Goal: Information Seeking & Learning: Check status

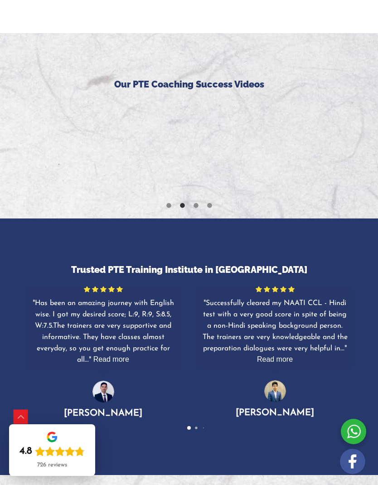
scroll to position [2422, 0]
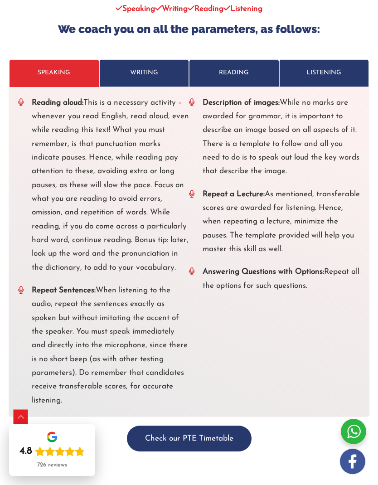
scroll to position [4133, 0]
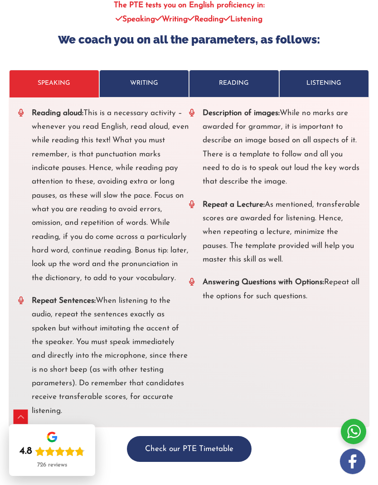
click at [162, 70] on link "WRITING" at bounding box center [144, 83] width 90 height 27
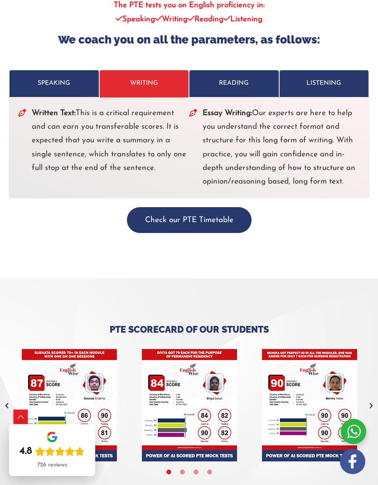
click at [228, 55] on div at bounding box center [189, 62] width 360 height 14
click at [222, 77] on p "READING" at bounding box center [234, 84] width 80 height 14
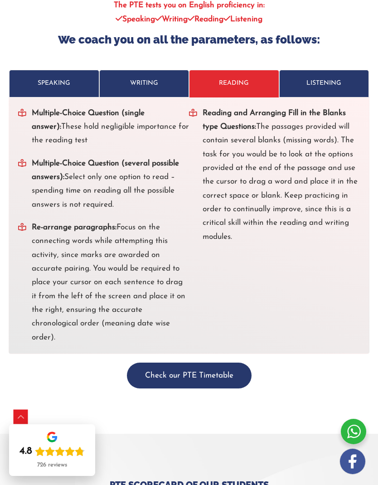
click at [342, 77] on p "LISTENING" at bounding box center [324, 84] width 80 height 14
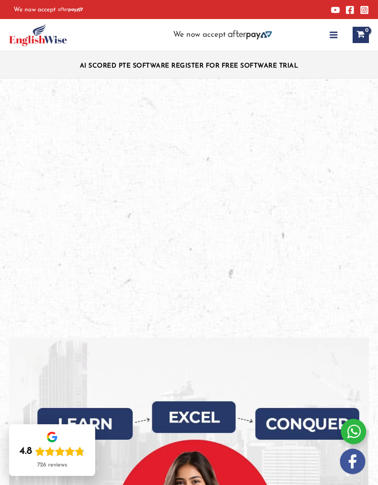
click at [337, 41] on button "Main Menu" at bounding box center [333, 35] width 20 height 20
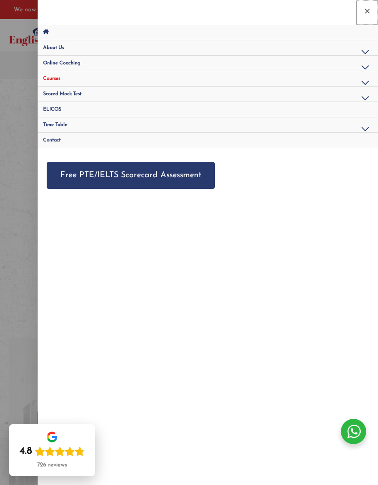
click at [365, 19] on button "Close menu" at bounding box center [367, 12] width 22 height 25
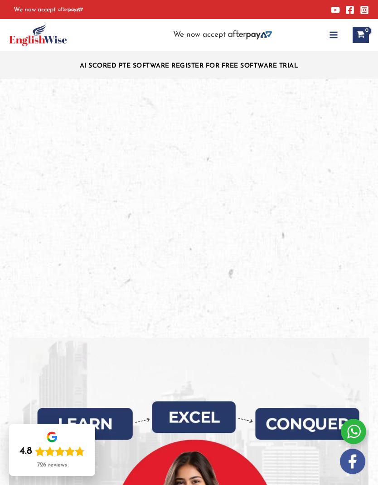
click at [336, 34] on icon "button" at bounding box center [333, 34] width 9 height 9
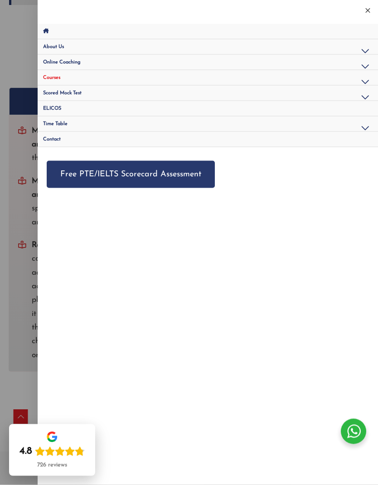
scroll to position [4112, 0]
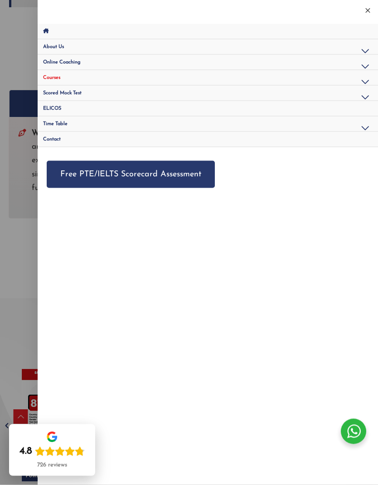
scroll to position [4112, 0]
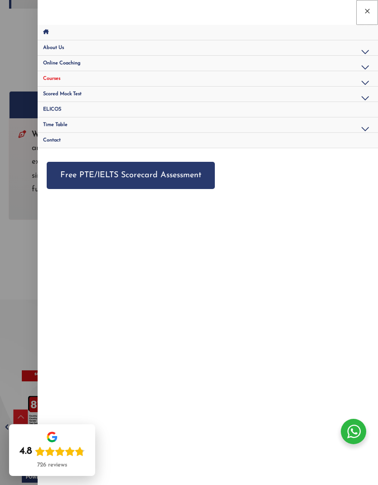
click at [368, 13] on icon "Close menu" at bounding box center [367, 11] width 8 height 8
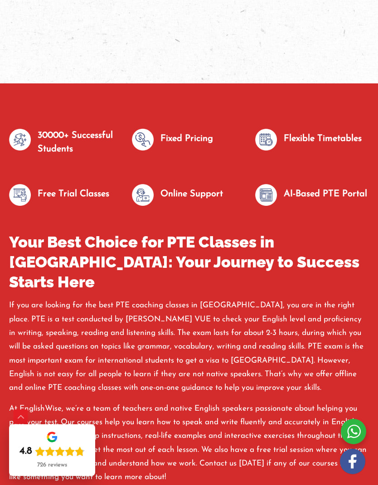
scroll to position [1583, 0]
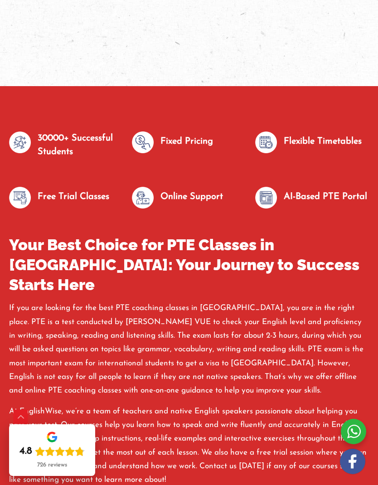
click at [206, 386] on div "If you are looking for the best PTE coaching classes in Parramatta, you are in …" at bounding box center [189, 393] width 360 height 185
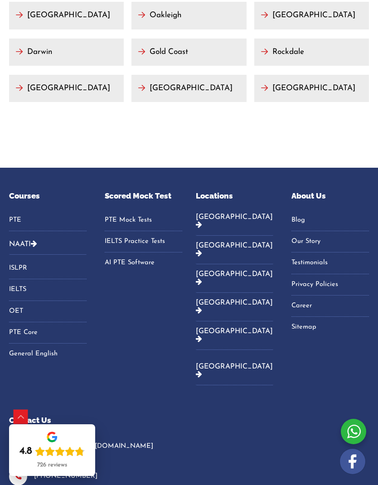
scroll to position [5524, 0]
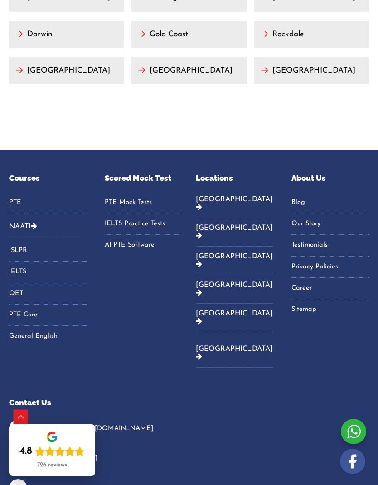
click at [17, 196] on link "PTE" at bounding box center [47, 203] width 77 height 14
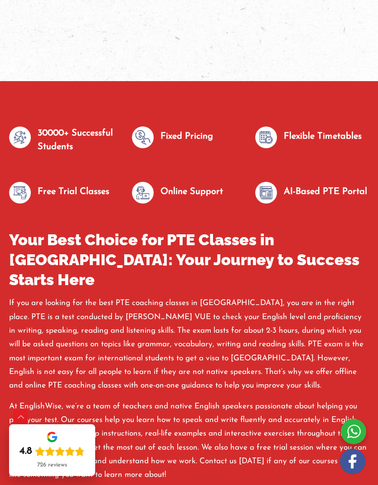
scroll to position [1588, 0]
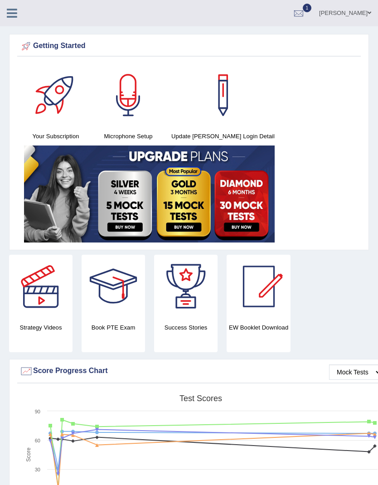
click at [323, 5] on link "Runeza Santin" at bounding box center [345, 12] width 66 height 24
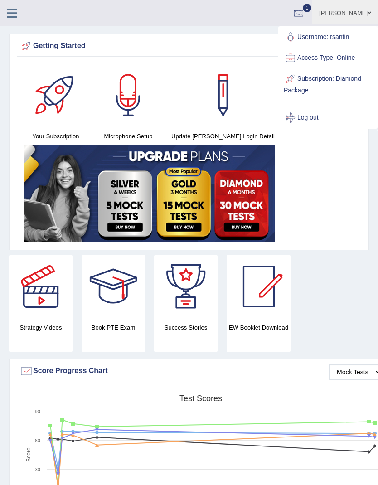
click at [242, 56] on div "Getting Started" at bounding box center [188, 48] width 343 height 18
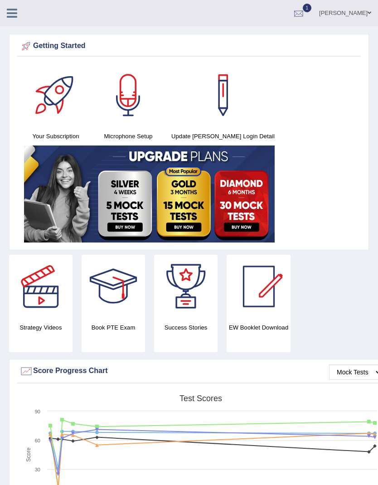
click at [305, 14] on div at bounding box center [299, 14] width 14 height 14
click at [273, 38] on link "EW11 Oct 1, 2025 Exam evaluated" at bounding box center [244, 40] width 125 height 19
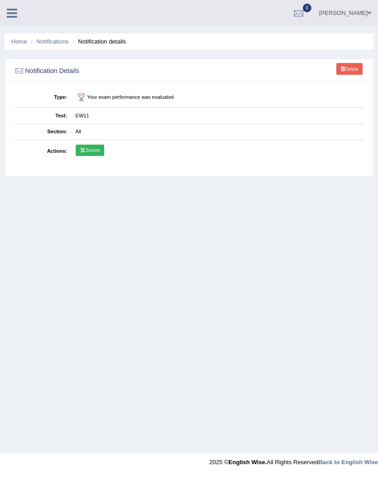
click at [89, 154] on link "Scores" at bounding box center [90, 151] width 29 height 12
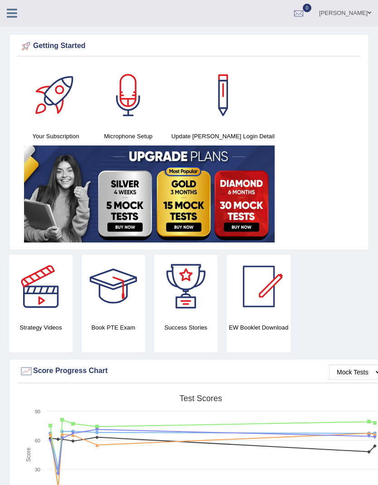
click at [7, 17] on icon at bounding box center [12, 13] width 10 height 12
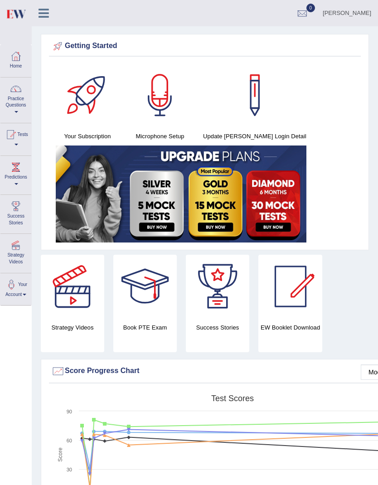
click at [13, 147] on link "Tests" at bounding box center [15, 137] width 31 height 29
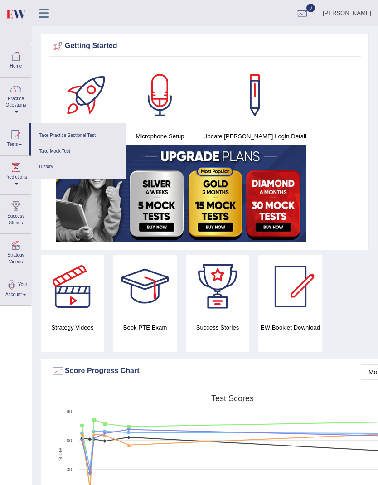
click at [43, 170] on link "History" at bounding box center [79, 167] width 86 height 16
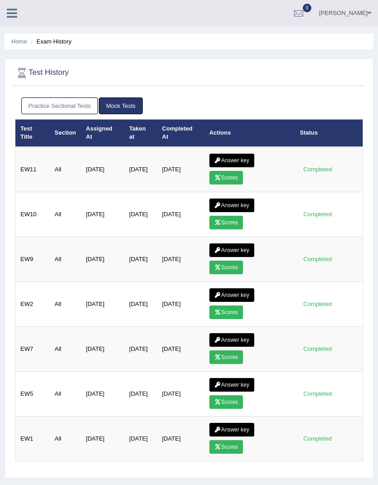
click at [239, 163] on link "Answer key" at bounding box center [231, 161] width 45 height 14
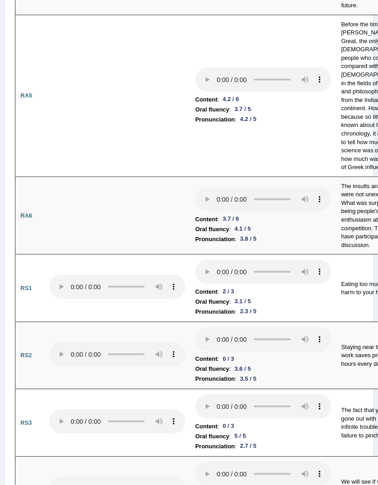
scroll to position [1083, 0]
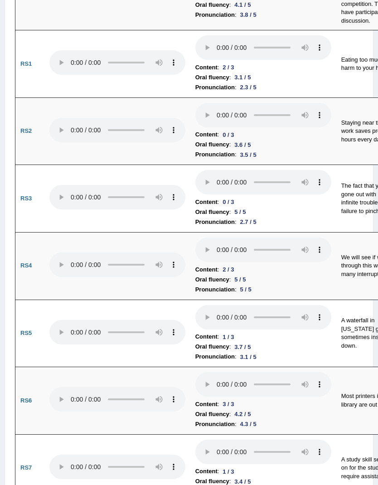
click at [52, 65] on audio at bounding box center [117, 62] width 136 height 24
click at [56, 63] on audio at bounding box center [117, 62] width 136 height 24
click at [195, 44] on audio at bounding box center [263, 47] width 136 height 24
click at [195, 46] on audio at bounding box center [263, 47] width 136 height 24
click at [195, 49] on audio at bounding box center [263, 47] width 136 height 24
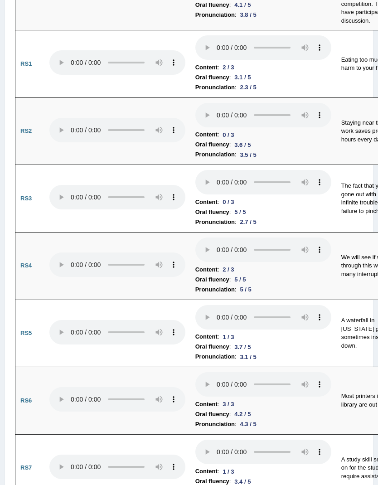
click at [195, 106] on audio at bounding box center [263, 115] width 136 height 24
click at [195, 170] on audio at bounding box center [263, 182] width 136 height 24
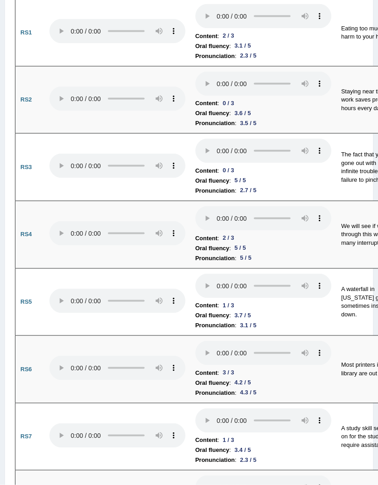
scroll to position [1115, 0]
click at [195, 206] on audio at bounding box center [263, 218] width 136 height 24
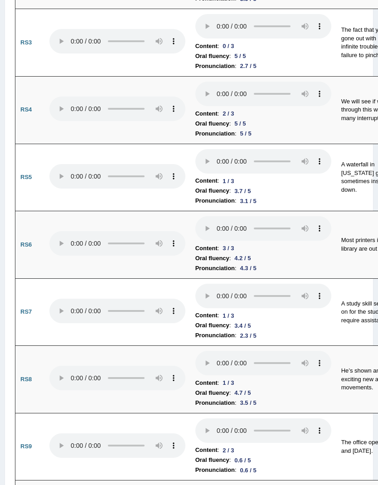
scroll to position [1239, 0]
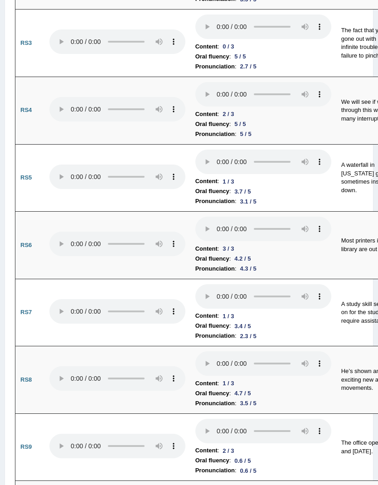
click at [195, 150] on audio at bounding box center [263, 162] width 136 height 24
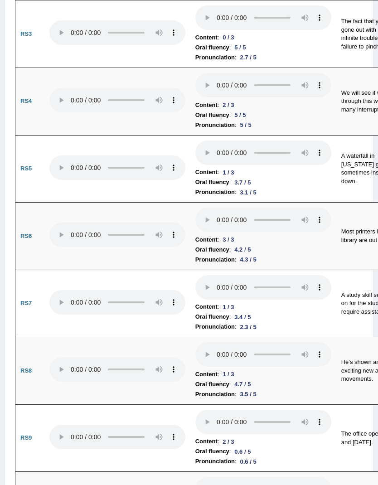
click at [195, 207] on audio at bounding box center [263, 219] width 136 height 24
click at [195, 275] on audio at bounding box center [263, 287] width 136 height 24
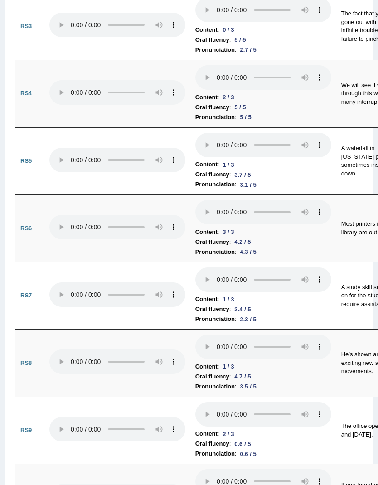
scroll to position [1269, 0]
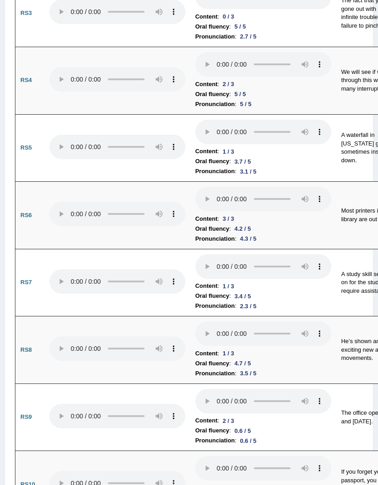
click at [195, 321] on audio at bounding box center [263, 333] width 136 height 24
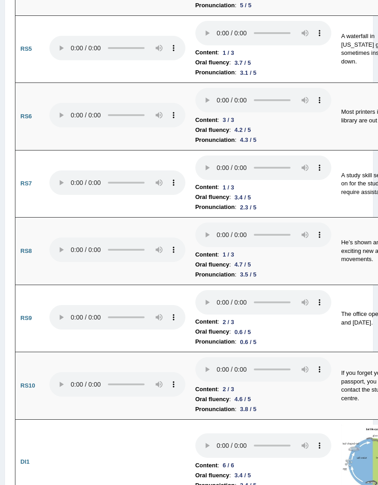
scroll to position [1452, 0]
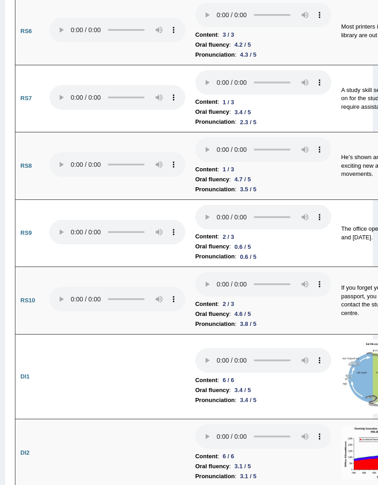
click at [195, 272] on audio at bounding box center [263, 284] width 136 height 24
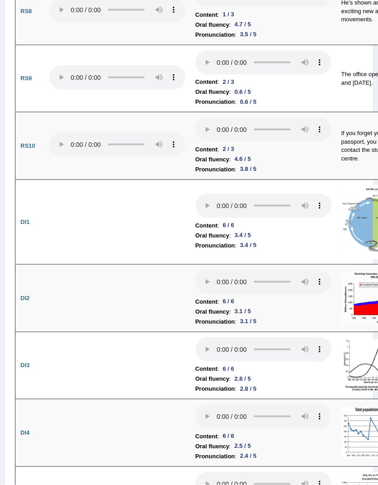
scroll to position [1607, 0]
click at [195, 193] on audio at bounding box center [263, 205] width 136 height 24
click at [195, 269] on audio at bounding box center [263, 281] width 136 height 24
click at [195, 337] on audio at bounding box center [263, 349] width 136 height 24
click at [195, 269] on audio at bounding box center [263, 281] width 136 height 24
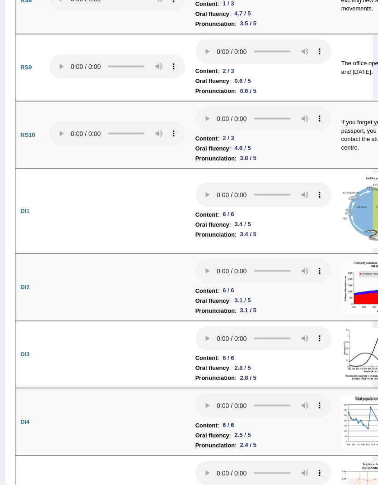
scroll to position [1618, 0]
click at [195, 326] on audio at bounding box center [263, 338] width 136 height 24
click at [195, 393] on audio at bounding box center [263, 405] width 136 height 24
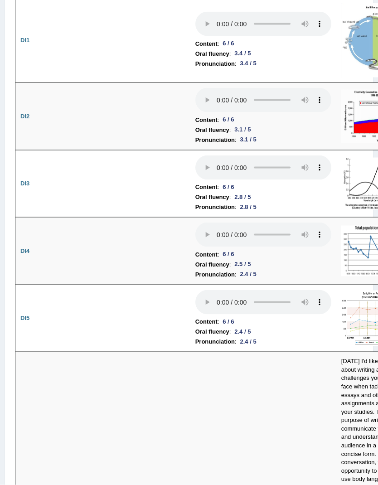
scroll to position [1789, 0]
click at [195, 289] on audio at bounding box center [263, 301] width 136 height 24
click at [195, 222] on audio at bounding box center [263, 234] width 136 height 24
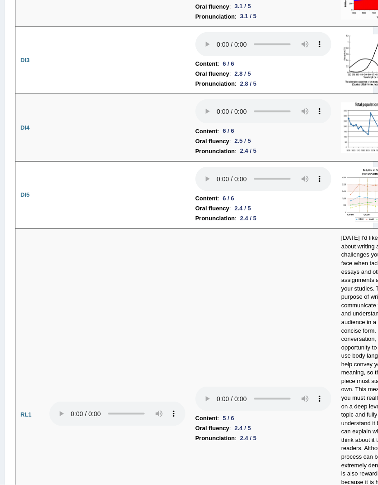
scroll to position [1913, 0]
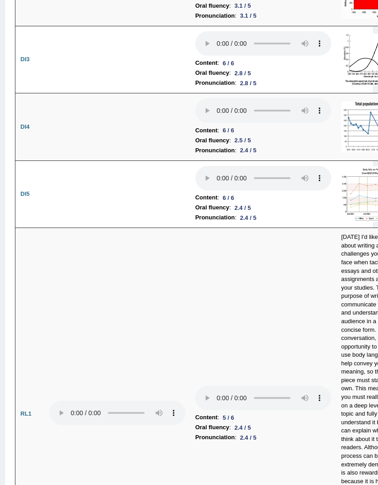
click at [195, 386] on audio at bounding box center [263, 398] width 136 height 24
click at [195, 166] on audio at bounding box center [263, 178] width 136 height 24
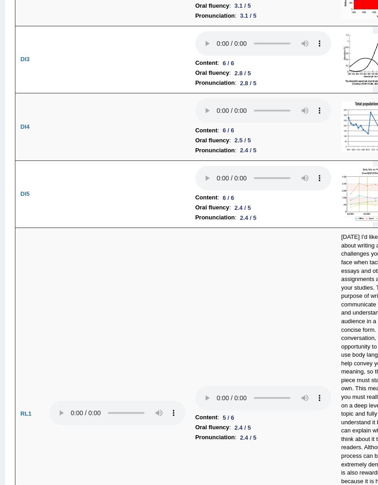
click at [195, 386] on audio at bounding box center [263, 398] width 136 height 24
click at [77, 228] on td at bounding box center [117, 414] width 146 height 372
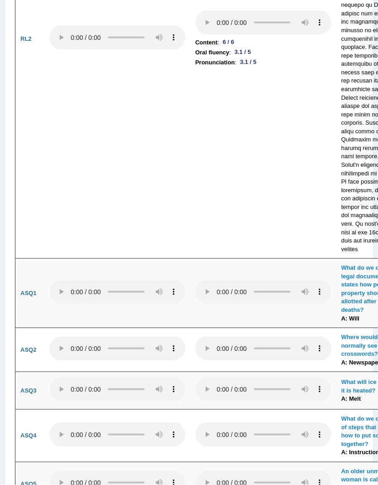
scroll to position [2680, 0]
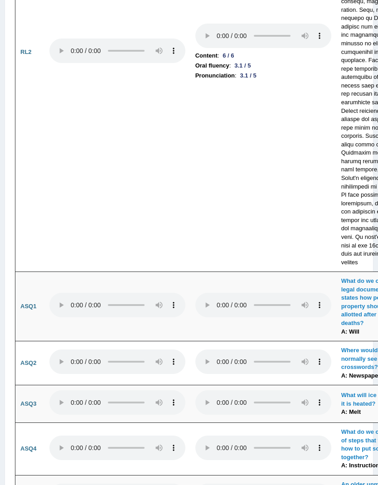
click at [195, 293] on audio at bounding box center [263, 305] width 136 height 24
click at [190, 272] on td at bounding box center [263, 306] width 146 height 69
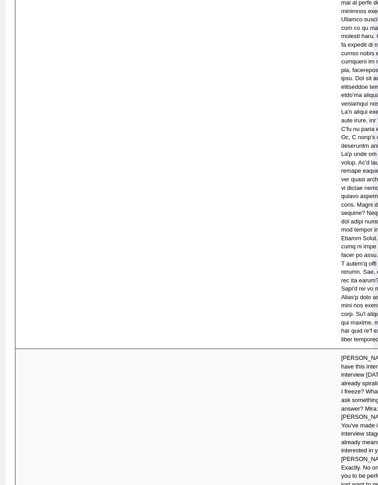
scroll to position [3777, 0]
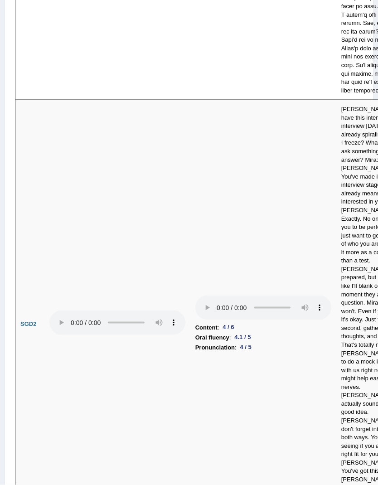
scroll to position [4054, 0]
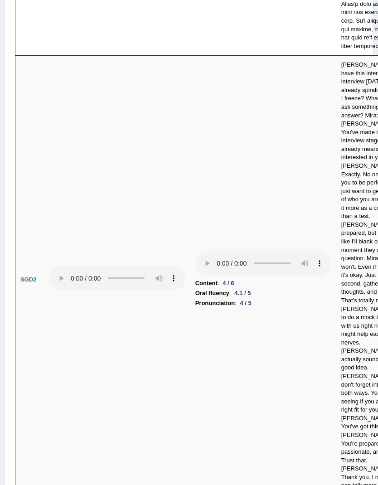
click at [195, 251] on audio at bounding box center [263, 263] width 136 height 24
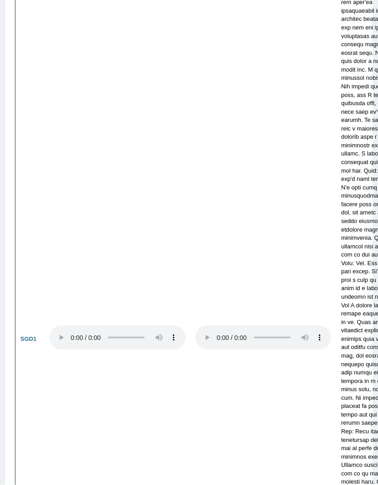
scroll to position [3316, 0]
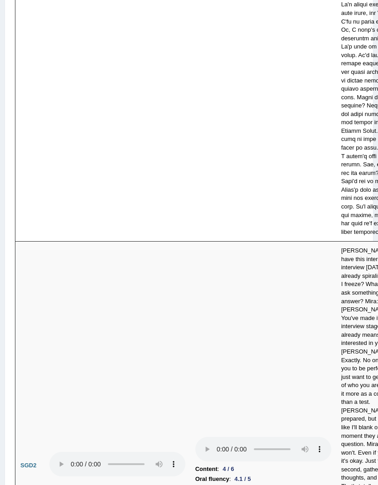
click at [195, 437] on audio at bounding box center [263, 449] width 136 height 24
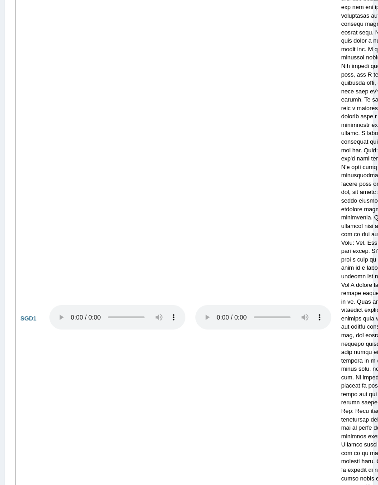
scroll to position [3342, 0]
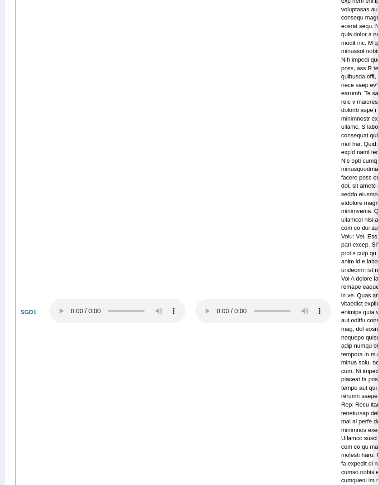
click at [195, 299] on audio at bounding box center [263, 311] width 136 height 24
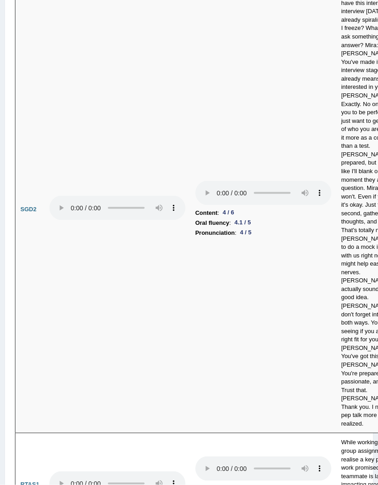
scroll to position [4162, 0]
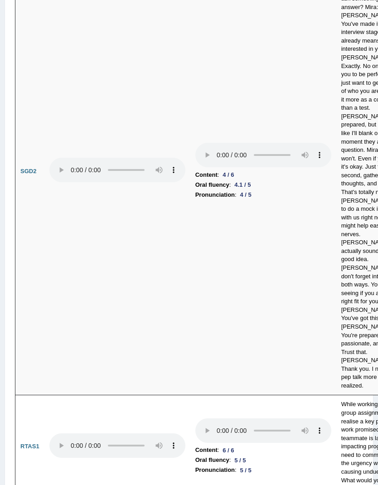
click at [195, 418] on audio at bounding box center [263, 430] width 136 height 24
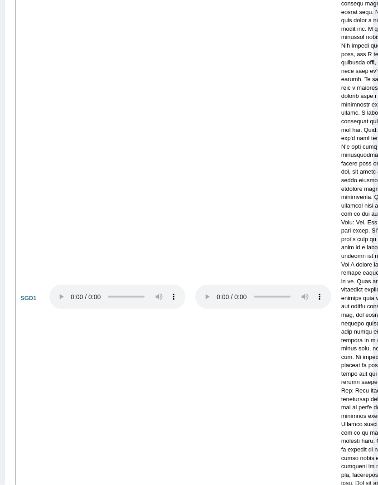
scroll to position [3357, 0]
click at [195, 284] on audio at bounding box center [263, 296] width 136 height 24
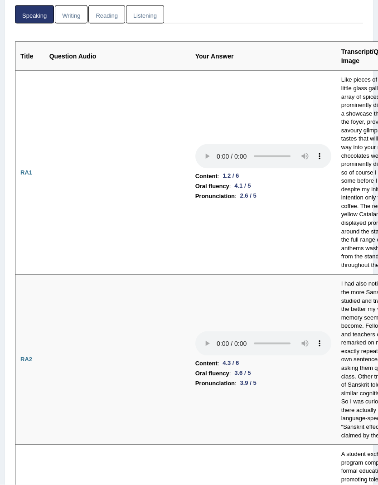
scroll to position [0, 0]
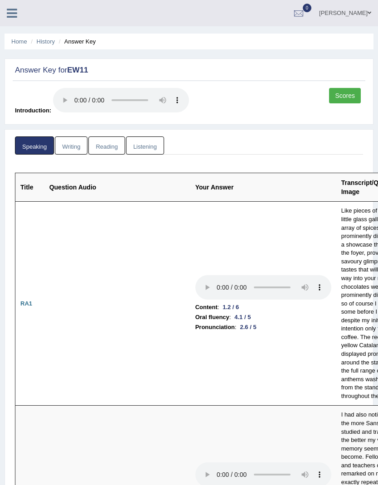
click at [76, 138] on link "Writing" at bounding box center [71, 145] width 33 height 19
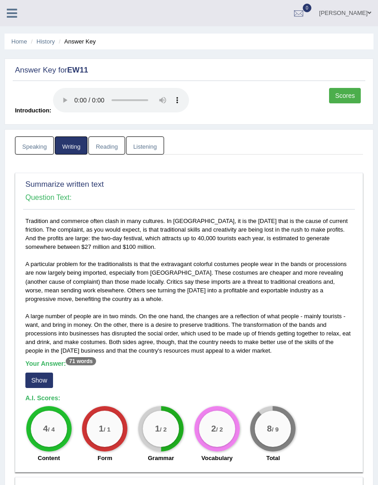
click at [117, 136] on link "Reading" at bounding box center [106, 145] width 36 height 19
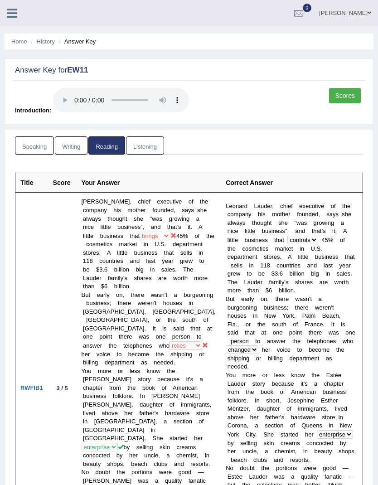
click at [150, 139] on link "Listening" at bounding box center [145, 145] width 38 height 19
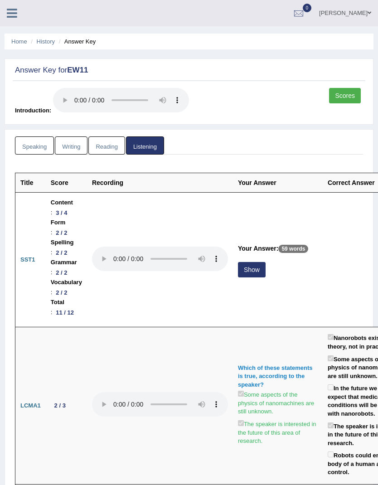
click at [107, 246] on audio at bounding box center [160, 258] width 136 height 24
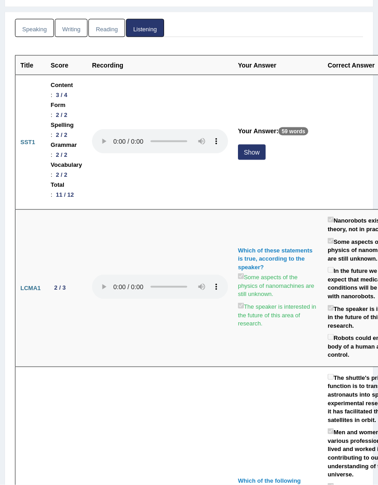
scroll to position [118, 0]
click at [112, 129] on audio at bounding box center [160, 141] width 136 height 24
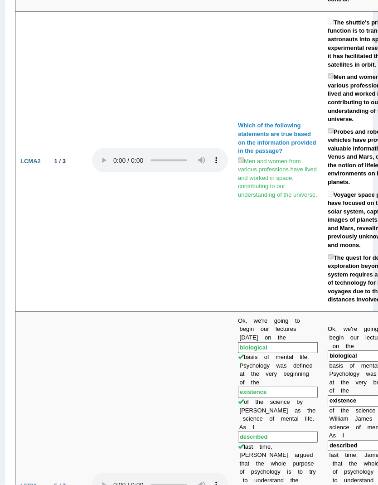
scroll to position [0, 0]
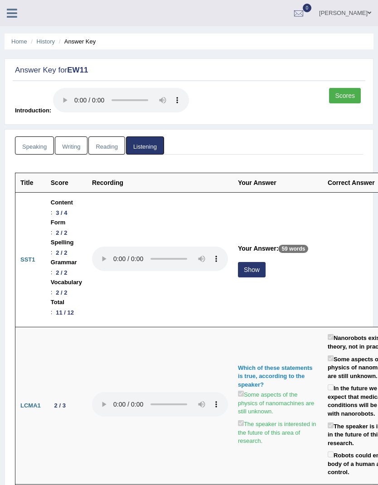
click at [31, 136] on link "Speaking" at bounding box center [34, 145] width 39 height 19
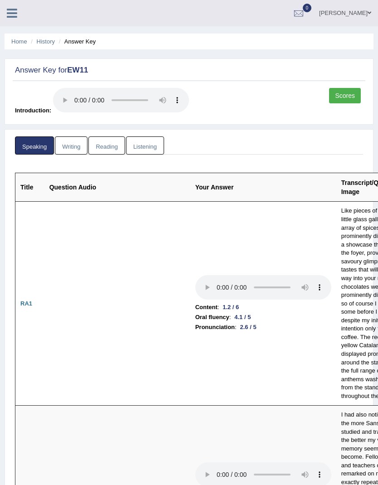
click at [195, 284] on audio at bounding box center [263, 287] width 136 height 24
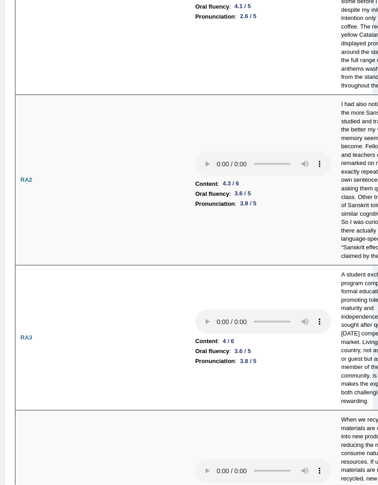
scroll to position [311, 0]
click at [195, 169] on audio at bounding box center [263, 163] width 136 height 24
click at [195, 333] on audio at bounding box center [263, 321] width 136 height 24
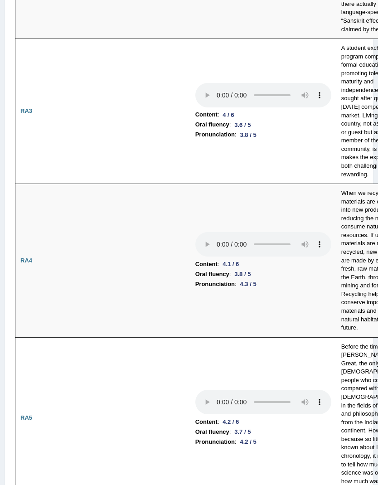
scroll to position [533, 0]
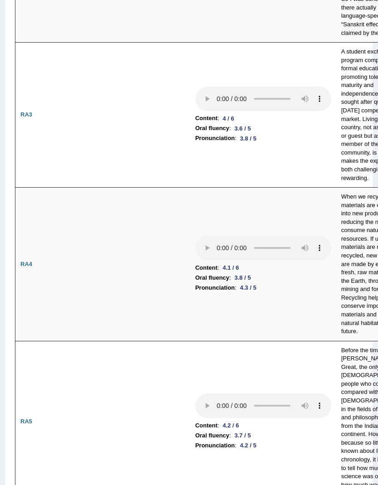
click at [195, 256] on audio at bounding box center [263, 248] width 136 height 24
click at [195, 409] on audio at bounding box center [263, 405] width 136 height 24
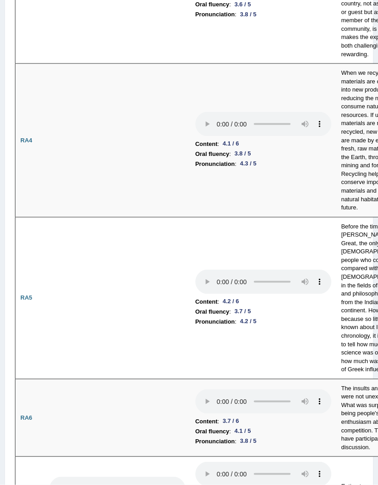
scroll to position [657, 0]
click at [195, 402] on audio at bounding box center [263, 401] width 136 height 24
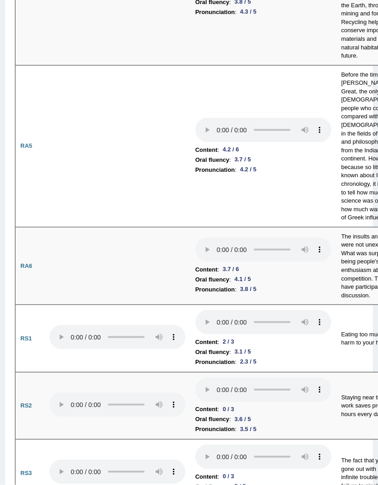
scroll to position [844, 0]
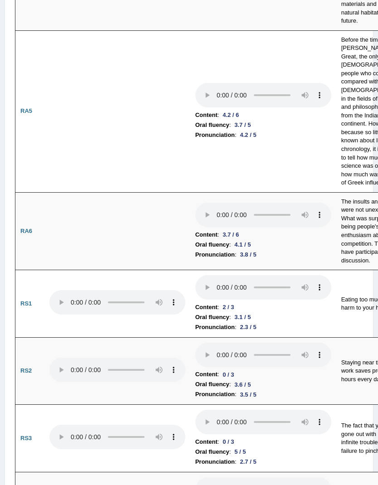
click at [195, 293] on audio at bounding box center [263, 287] width 136 height 24
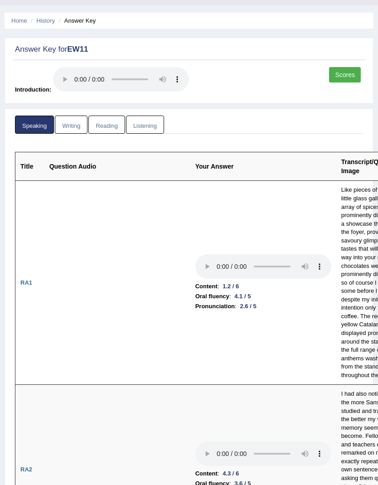
scroll to position [0, 0]
